Goal: Find specific page/section: Find specific page/section

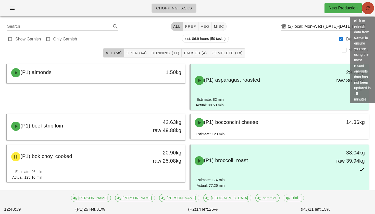
click at [367, 6] on icon "button" at bounding box center [368, 8] width 6 height 6
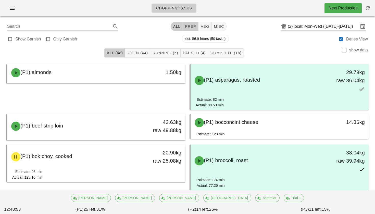
click at [190, 27] on span "prep" at bounding box center [190, 26] width 11 height 4
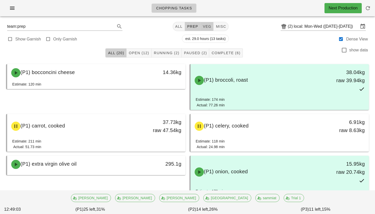
click at [206, 28] on span "veg" at bounding box center [206, 26] width 9 height 4
type input "team:veg"
